Goal: Task Accomplishment & Management: Complete application form

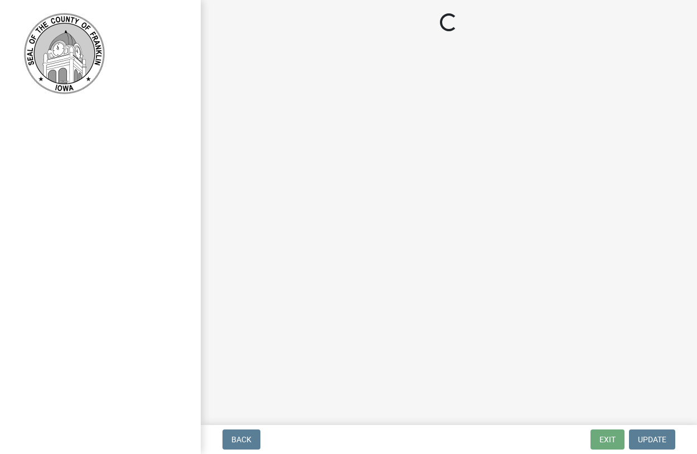
select select "d223b9f2-1ec7-4c53-82a9-76cd95b714db"
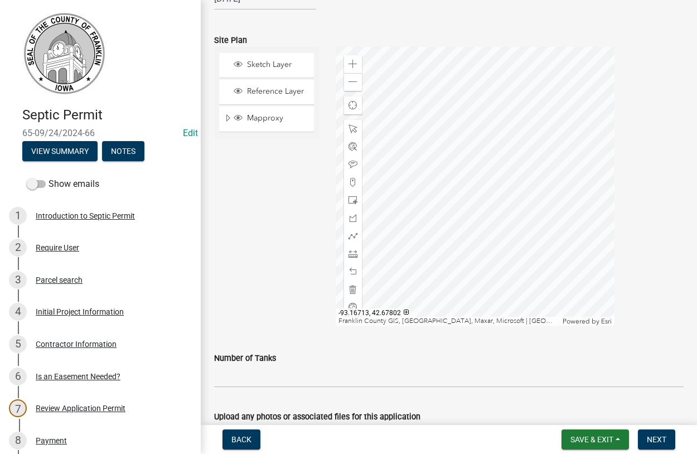
scroll to position [1300, 0]
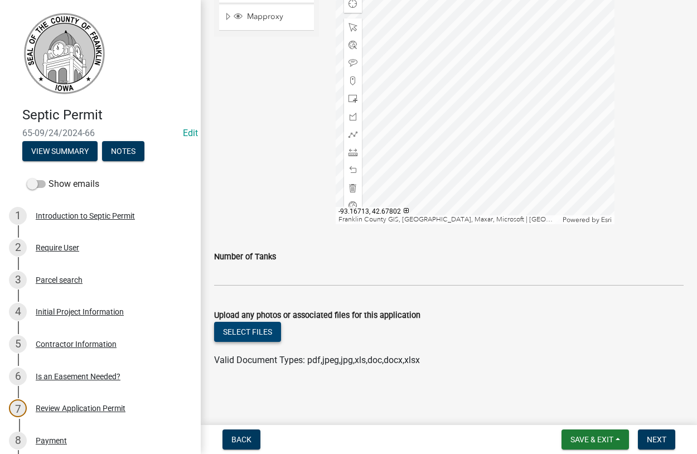
click at [243, 330] on button "Select files" at bounding box center [247, 332] width 67 height 20
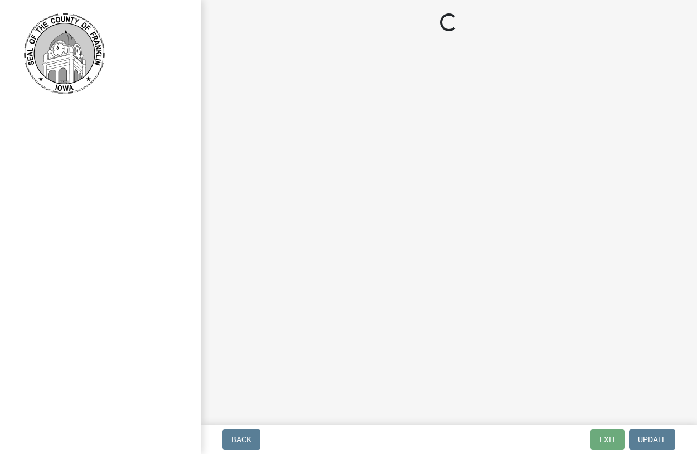
select select "d223b9f2-1ec7-4c53-82a9-76cd95b714db"
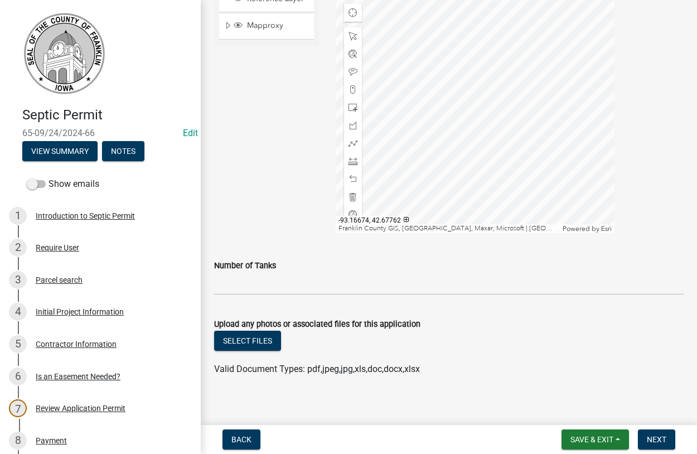
scroll to position [1300, 0]
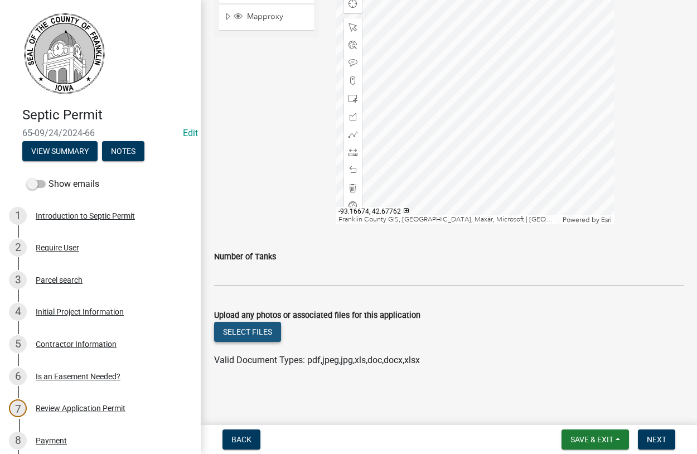
click at [252, 332] on button "Select files" at bounding box center [247, 332] width 67 height 20
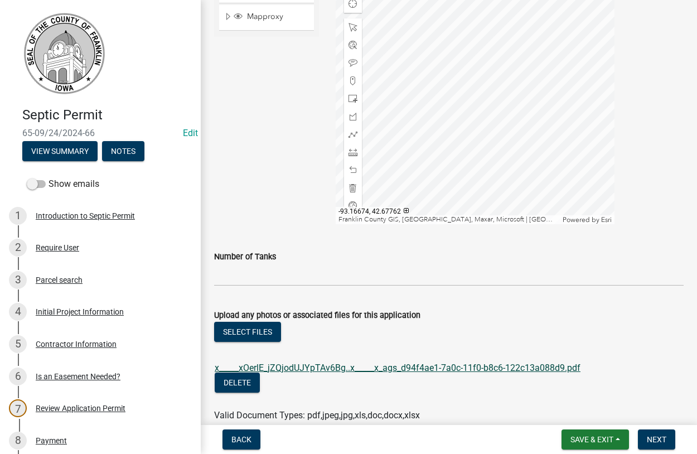
click at [330, 367] on link "x_____xOerlE_jZQjodUJYpTAv6Bg..x_____x_ags_d94f4ae1-7a0c-11f0-b8c6-122c13a088d9…" at bounding box center [398, 368] width 366 height 11
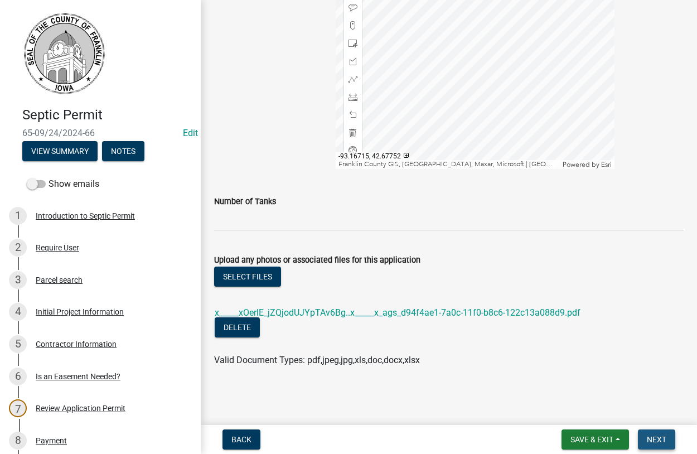
drag, startPoint x: 649, startPoint y: 439, endPoint x: 661, endPoint y: 436, distance: 12.7
click at [646, 438] on button "Next" at bounding box center [656, 439] width 37 height 20
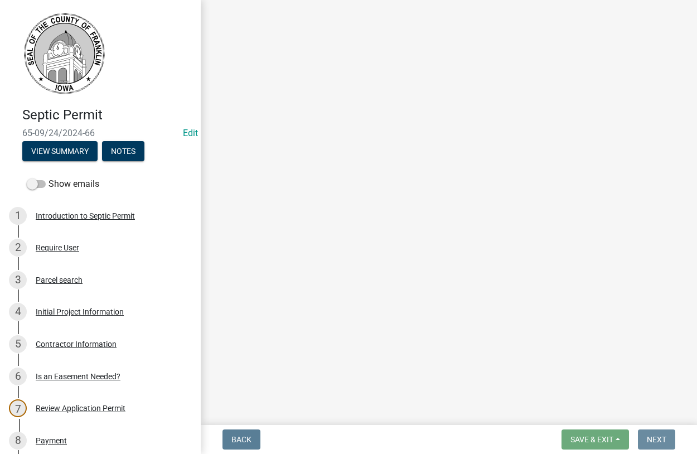
scroll to position [0, 0]
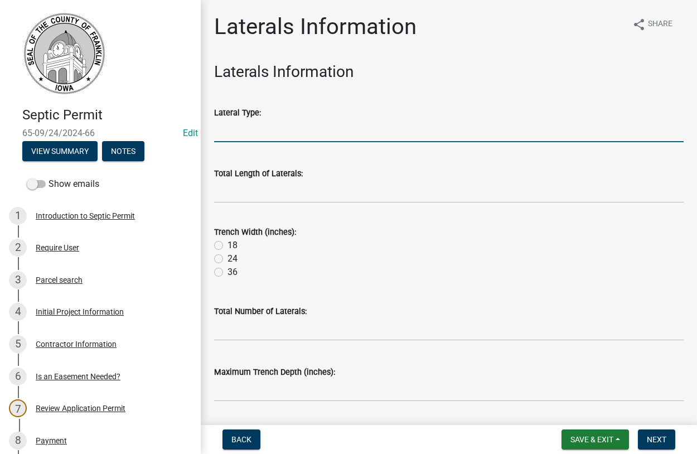
click at [250, 133] on input "Lateral Type:" at bounding box center [449, 130] width 470 height 23
type input "[PERSON_NAME]"
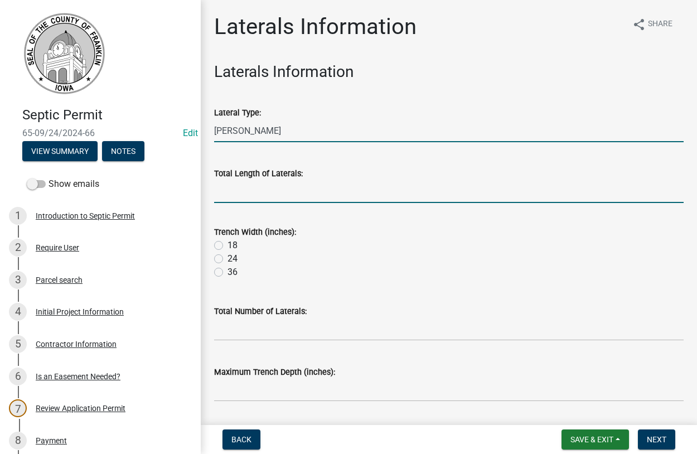
click at [264, 190] on input "Total Length of Laterals:" at bounding box center [449, 191] width 470 height 23
type input "300"
click at [228, 273] on label "36" at bounding box center [233, 271] width 10 height 13
click at [228, 273] on input "36" at bounding box center [231, 268] width 7 height 7
radio input "true"
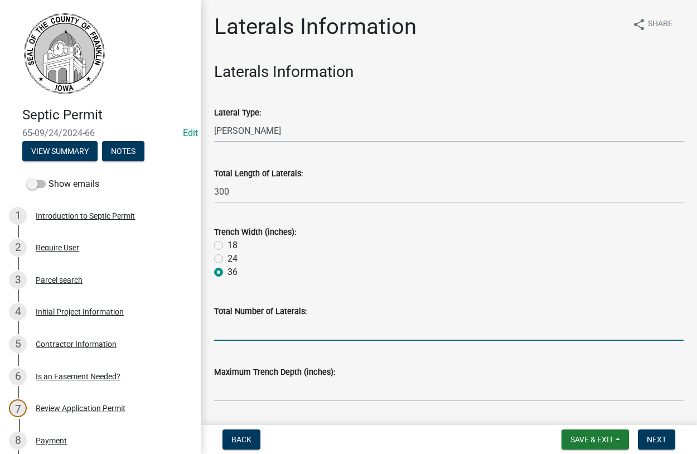
click at [252, 333] on input "Total Number of Laterals:" at bounding box center [449, 329] width 470 height 23
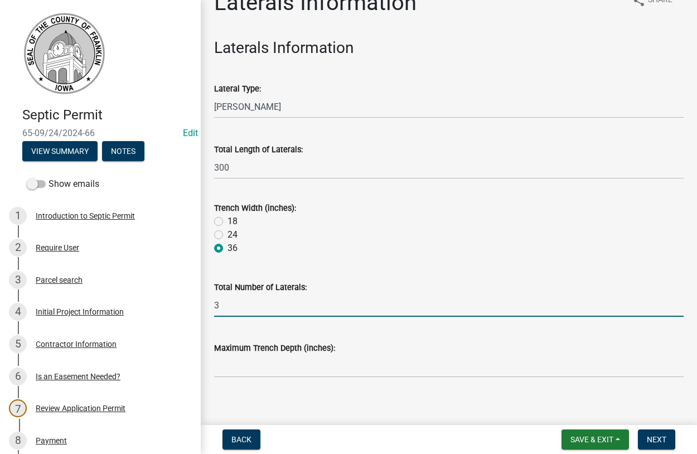
scroll to position [33, 0]
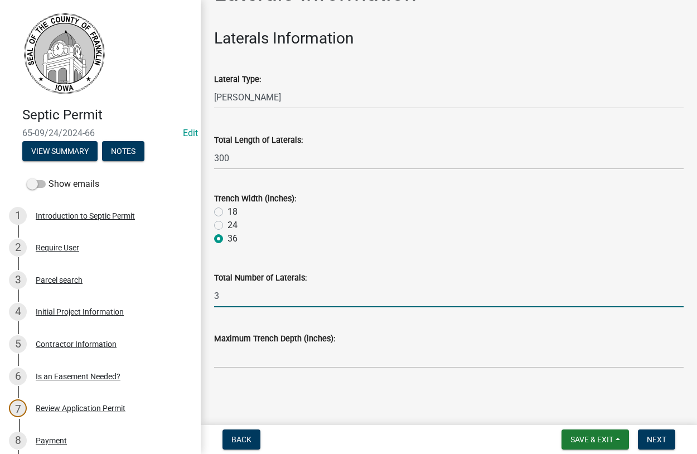
type input "3"
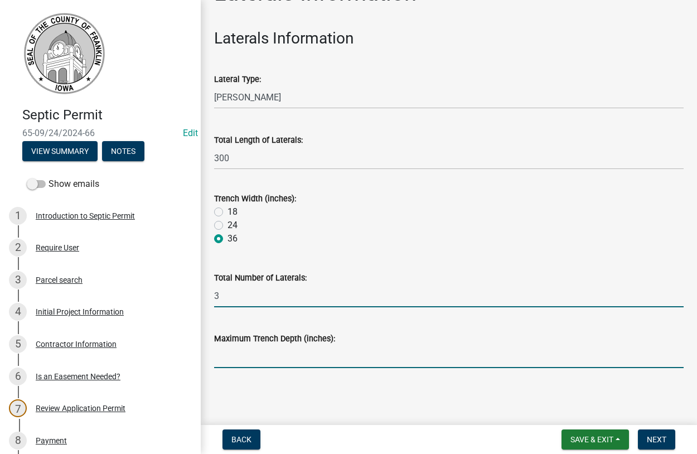
click at [289, 366] on input "Maximum Trench Depth (inches):" at bounding box center [449, 356] width 470 height 23
type input "20""
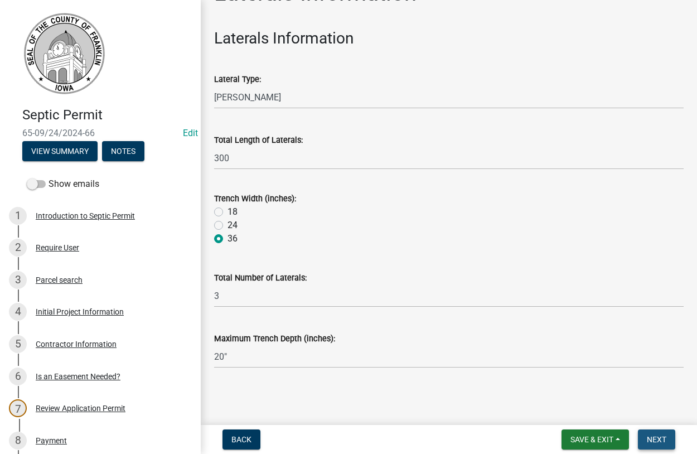
click at [655, 436] on span "Next" at bounding box center [657, 439] width 20 height 9
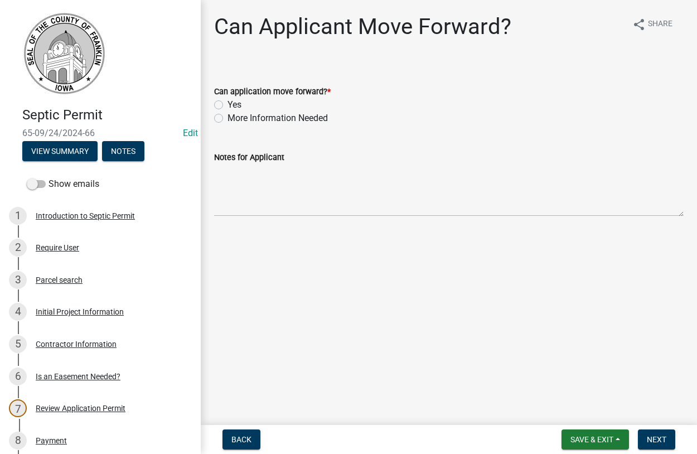
click at [228, 103] on label "Yes" at bounding box center [235, 104] width 14 height 13
click at [228, 103] on input "Yes" at bounding box center [231, 101] width 7 height 7
radio input "true"
click at [660, 442] on span "Next" at bounding box center [657, 439] width 20 height 9
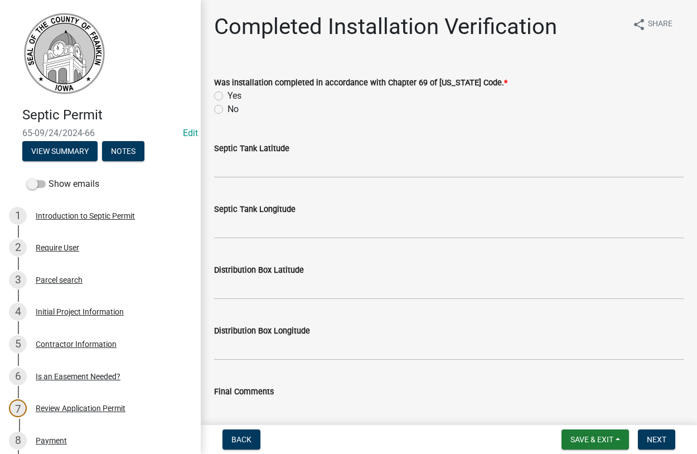
click at [228, 96] on label "Yes" at bounding box center [235, 95] width 14 height 13
click at [228, 96] on input "Yes" at bounding box center [231, 92] width 7 height 7
radio input "true"
click at [253, 170] on input "Septic Tank Latitude" at bounding box center [449, 166] width 470 height 23
click at [241, 167] on input "42.67779850" at bounding box center [449, 166] width 470 height 23
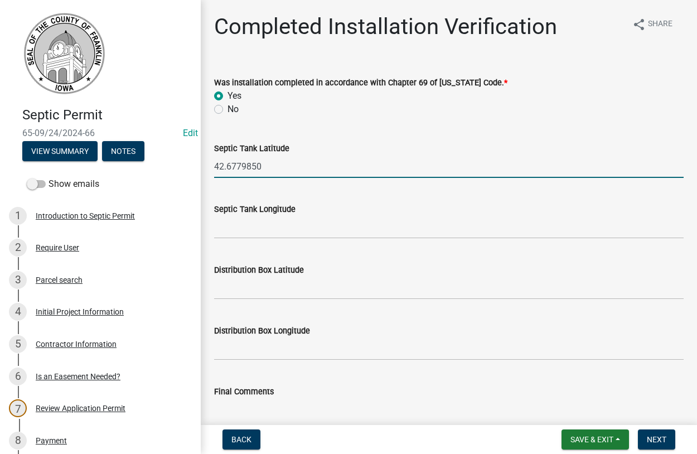
type input "42.6779850"
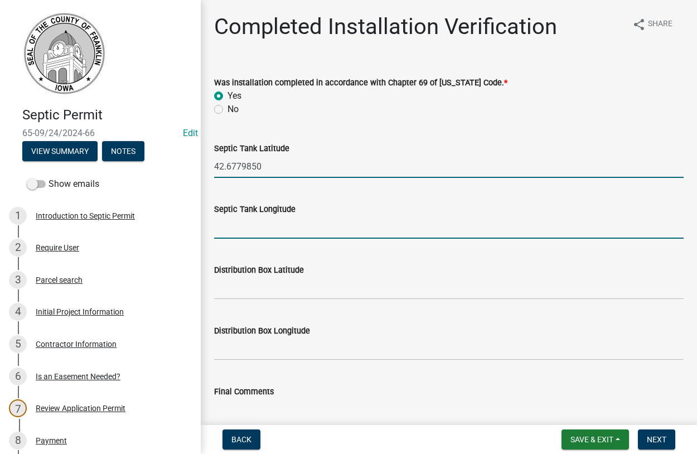
click at [249, 228] on input "Septic Tank Longitude" at bounding box center [449, 227] width 470 height 23
type input "-93.1666392"
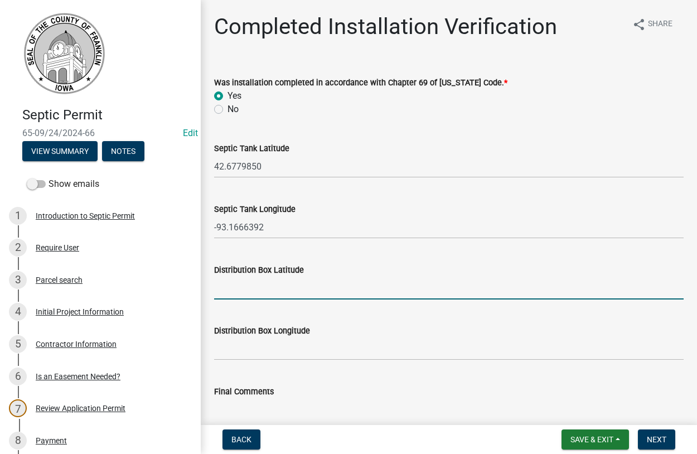
click at [253, 293] on input "Distribution Box Latitude" at bounding box center [449, 288] width 470 height 23
type input "42.6779550"
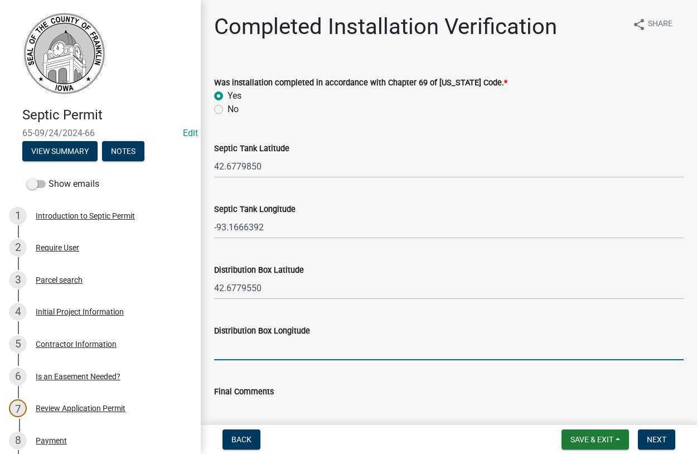
click at [235, 351] on input "Distribution Box Longitude" at bounding box center [449, 348] width 470 height 23
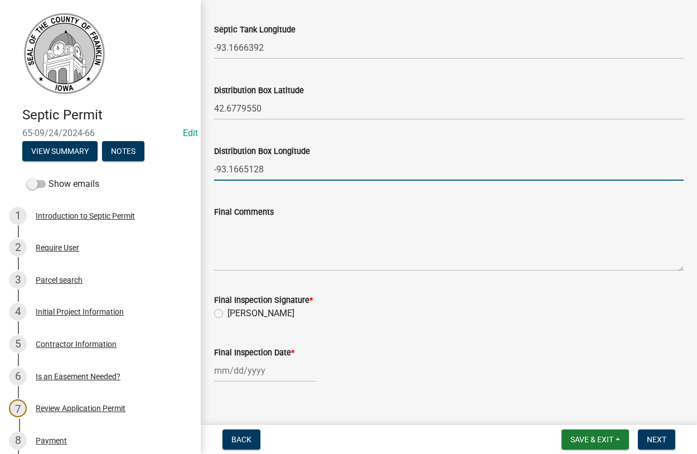
scroll to position [191, 0]
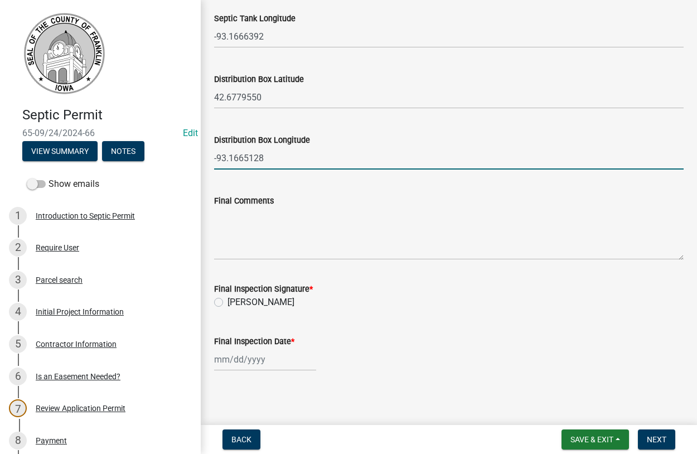
type input "-93.1665128"
click at [228, 300] on label "[PERSON_NAME]" at bounding box center [261, 302] width 67 height 13
click at [228, 300] on input "[PERSON_NAME]" at bounding box center [231, 299] width 7 height 7
radio input "true"
select select "8"
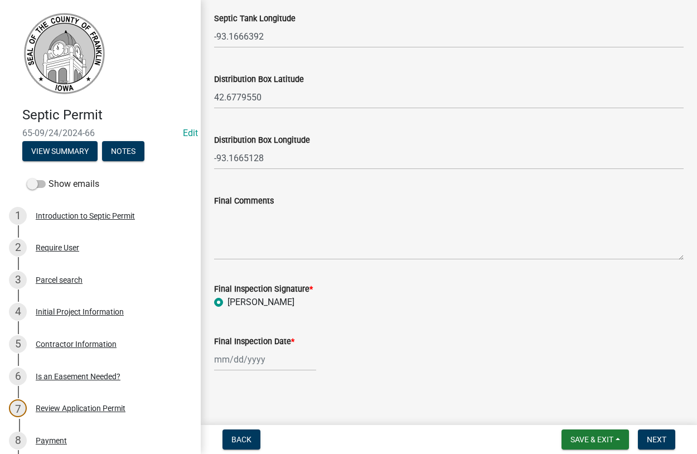
select select "2025"
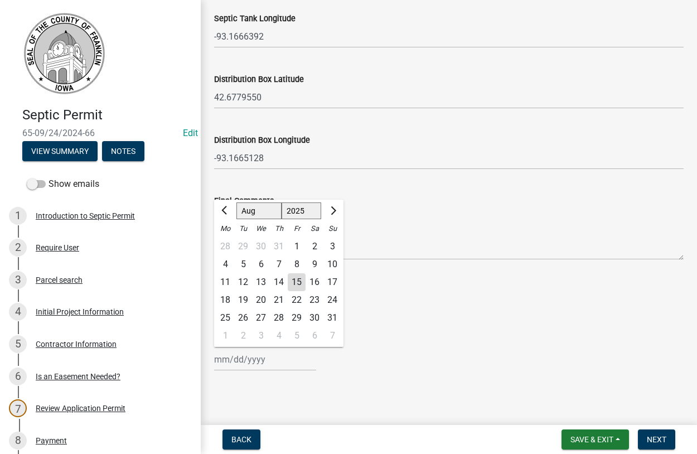
click at [239, 365] on input "Final Inspection Date *" at bounding box center [265, 359] width 102 height 23
click at [298, 285] on div "15" at bounding box center [297, 282] width 18 height 18
type input "[DATE]"
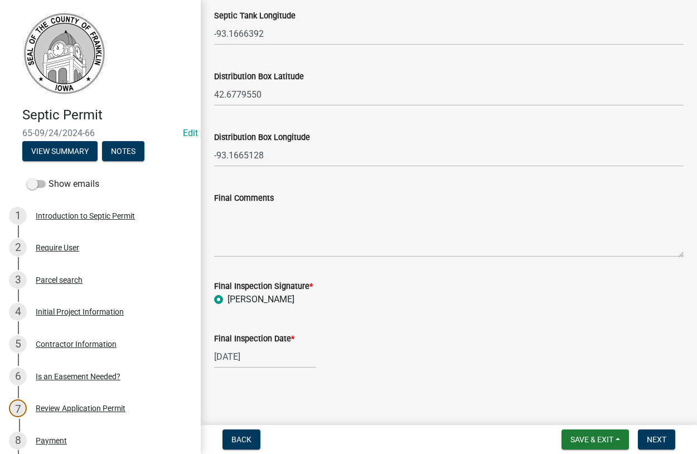
scroll to position [195, 0]
click at [658, 438] on span "Next" at bounding box center [657, 439] width 20 height 9
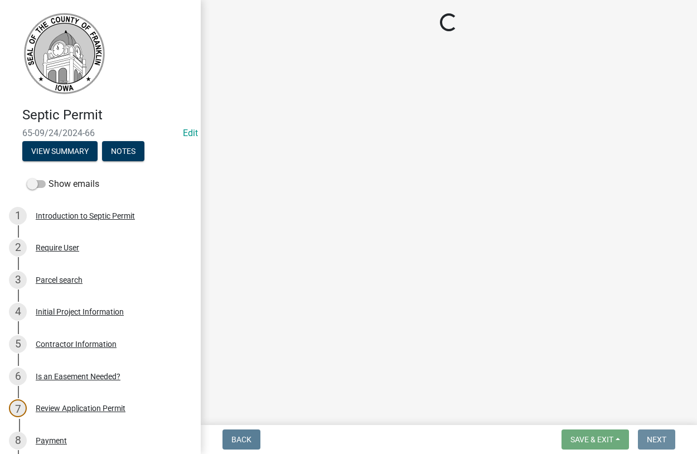
scroll to position [0, 0]
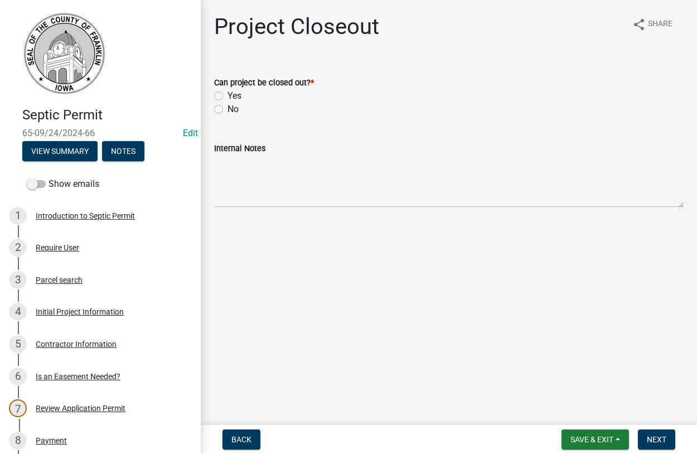
click at [228, 93] on label "Yes" at bounding box center [235, 95] width 14 height 13
click at [228, 93] on input "Yes" at bounding box center [231, 92] width 7 height 7
radio input "true"
drag, startPoint x: 656, startPoint y: 437, endPoint x: 667, endPoint y: 435, distance: 10.2
click at [656, 436] on span "Next" at bounding box center [657, 439] width 20 height 9
